Goal: Check status: Check status

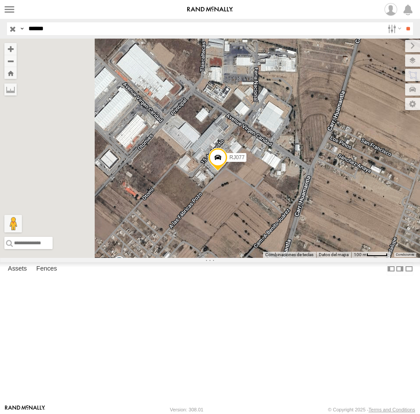
type input "*****"
click at [403, 22] on input "**" at bounding box center [408, 28] width 10 height 13
click at [0, 0] on div "RACING CARGO" at bounding box center [0, 0] width 0 height 0
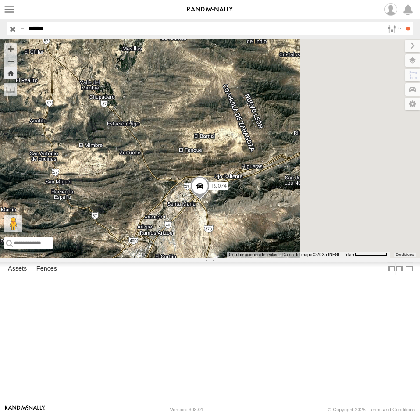
drag, startPoint x: 357, startPoint y: 290, endPoint x: 319, endPoint y: 282, distance: 39.0
click at [319, 258] on div "RJ074" at bounding box center [210, 148] width 420 height 219
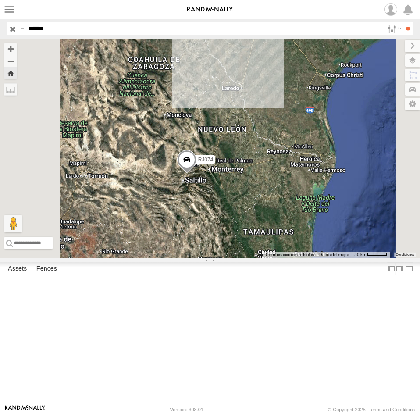
drag, startPoint x: 339, startPoint y: 283, endPoint x: 316, endPoint y: 250, distance: 40.2
click at [316, 250] on div "RJ074" at bounding box center [210, 148] width 420 height 219
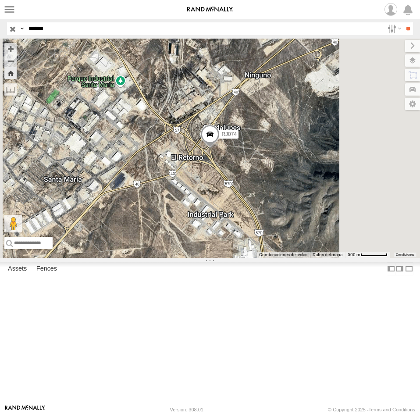
click at [220, 148] on span at bounding box center [209, 136] width 19 height 24
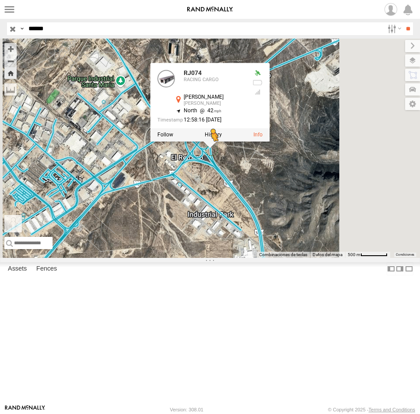
drag, startPoint x: 236, startPoint y: 369, endPoint x: 322, endPoint y: 223, distance: 169.9
click at [322, 223] on div "RJ074 RJ074 RACING CARGO [PERSON_NAME] [PERSON_NAME] 25.58776 , -100.87978 Nort…" at bounding box center [210, 148] width 420 height 219
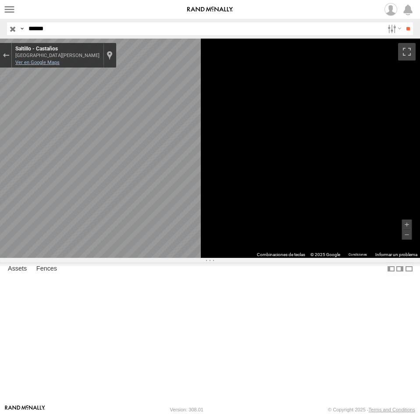
click at [60, 63] on link "Ver en Google Maps" at bounding box center [37, 63] width 44 height 6
